Goal: Task Accomplishment & Management: Manage account settings

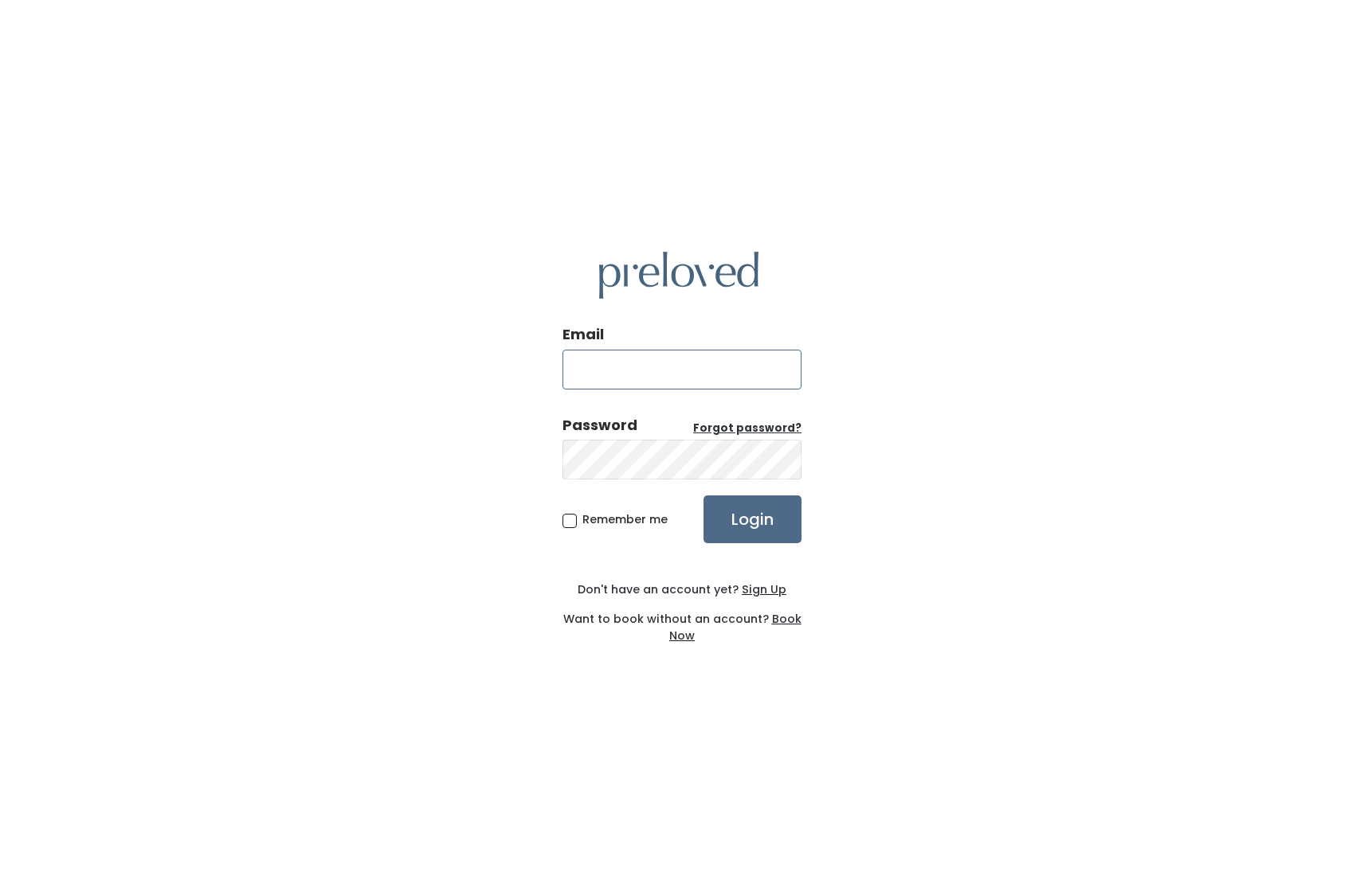
type input "Emily11evans@gmail.com"
click at [740, 521] on input "Login" at bounding box center [752, 519] width 98 height 48
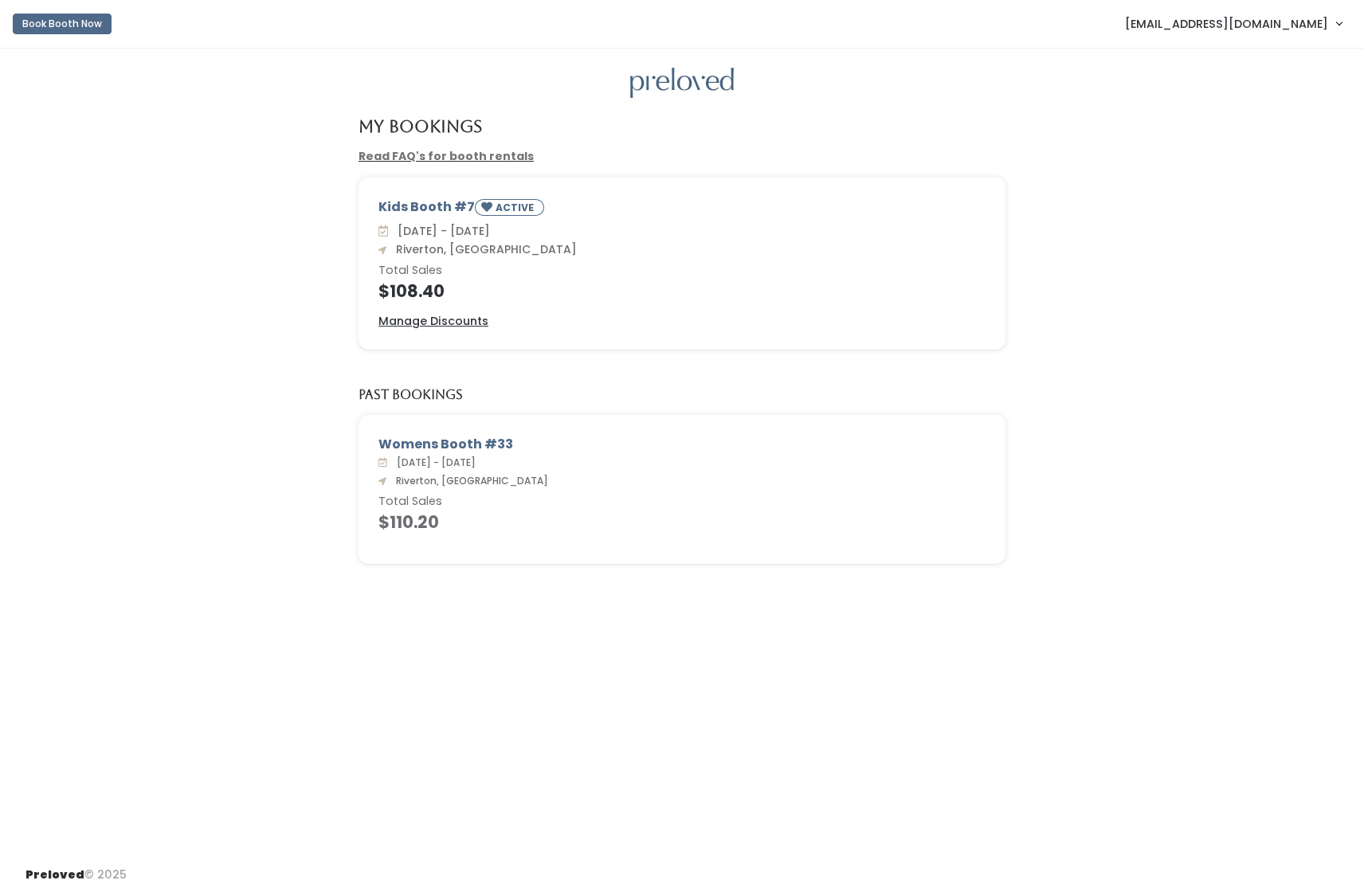
click at [1197, 26] on span "[EMAIL_ADDRESS][DOMAIN_NAME]" at bounding box center [1227, 23] width 203 height 18
